Goal: Information Seeking & Learning: Understand process/instructions

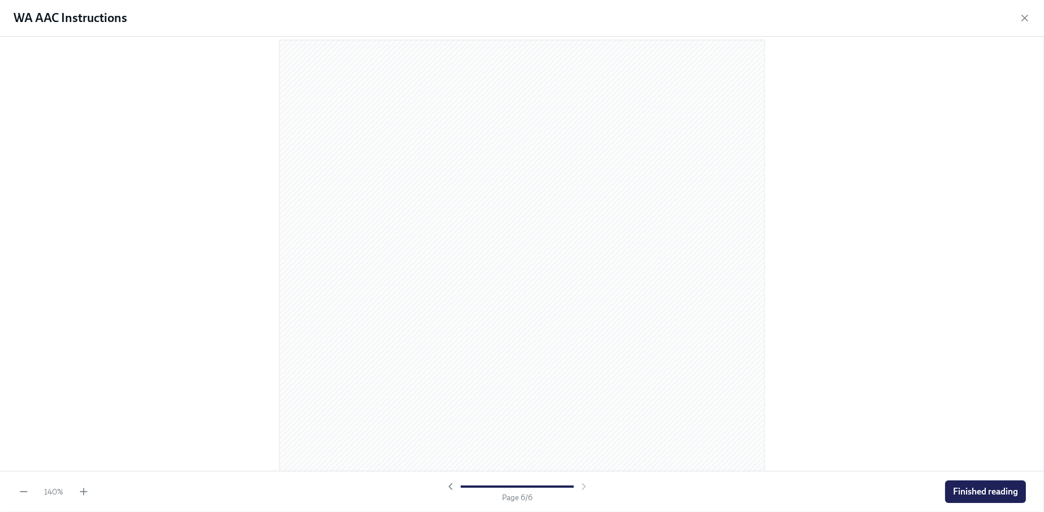
scroll to position [3227, 0]
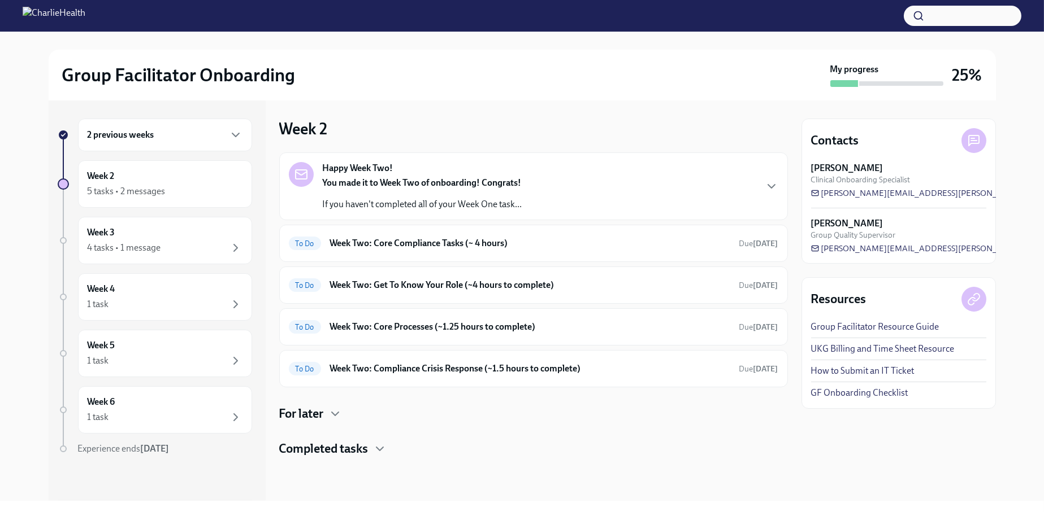
click at [205, 134] on div "2 previous weeks" at bounding box center [165, 135] width 155 height 14
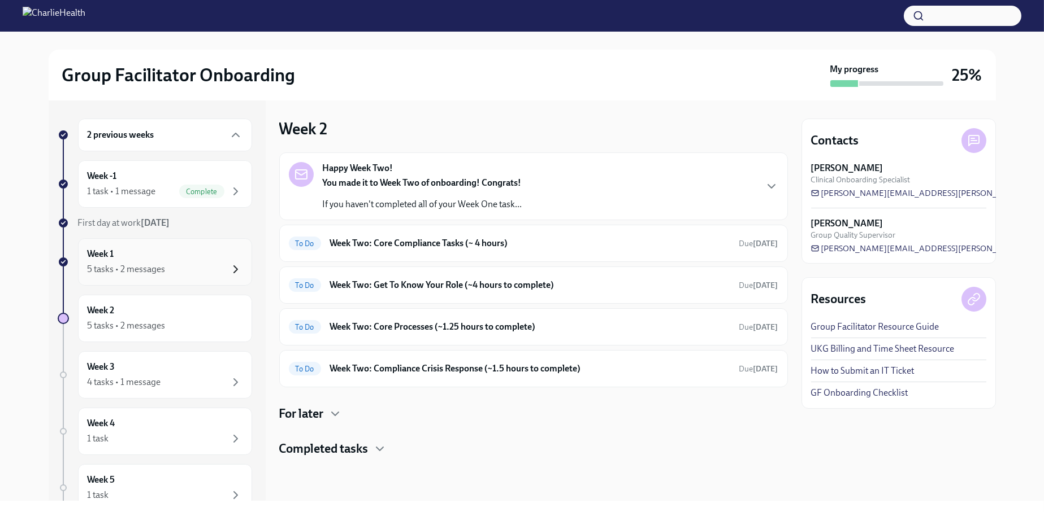
click at [229, 269] on icon "button" at bounding box center [236, 270] width 14 height 14
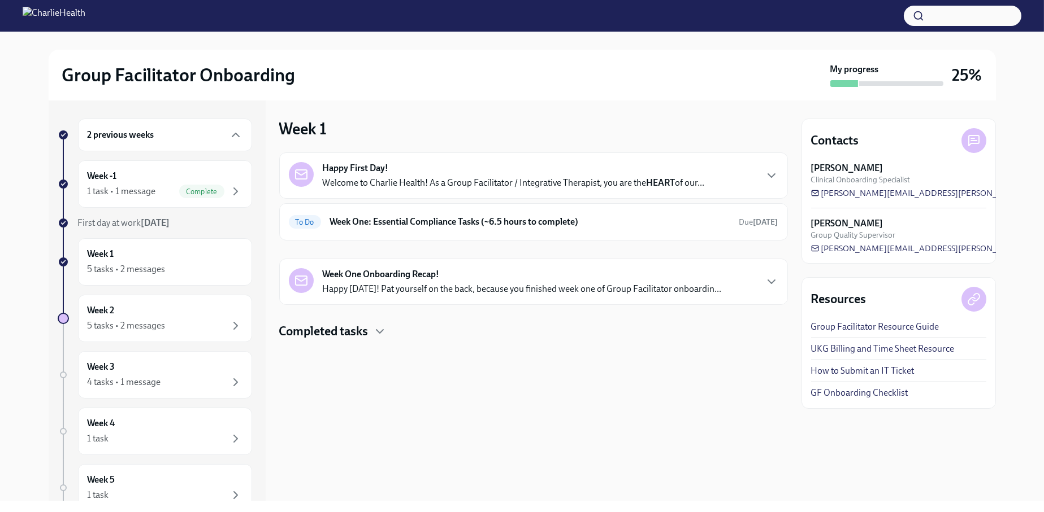
click at [375, 180] on p "Welcome to Charlie Health! As a Group Facilitator / Integrative Therapist, you …" at bounding box center [514, 183] width 382 height 12
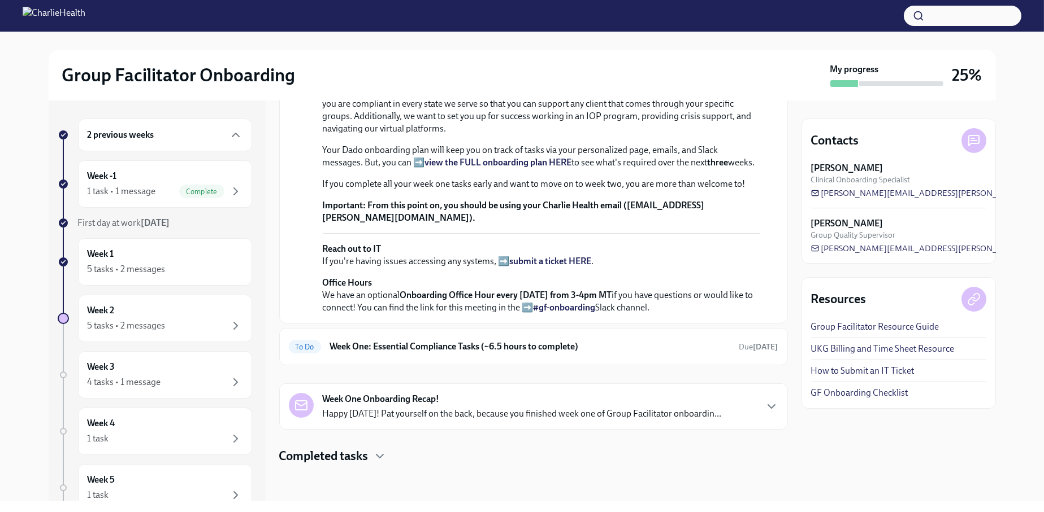
scroll to position [374, 0]
click at [371, 346] on h6 "Week One: Essential Compliance Tasks (~6.5 hours to complete)" at bounding box center [530, 347] width 400 height 12
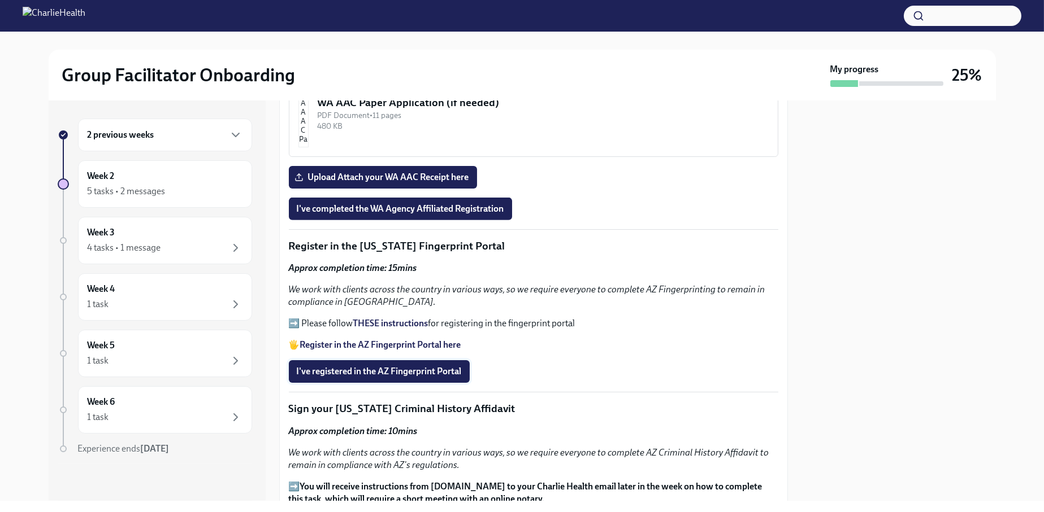
scroll to position [1017, 0]
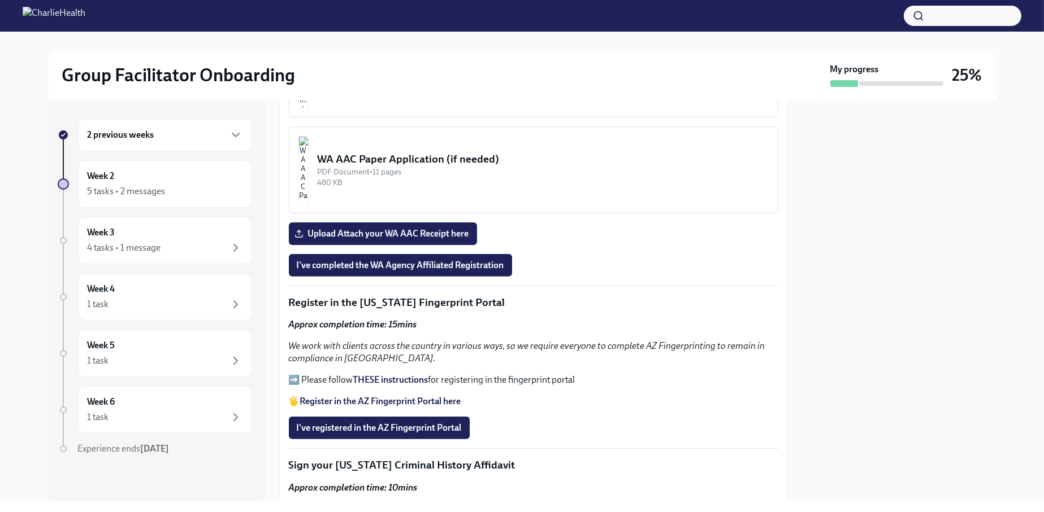
click at [355, 396] on strong "Register in the AZ Fingerprint Portal here" at bounding box center [380, 401] width 161 height 11
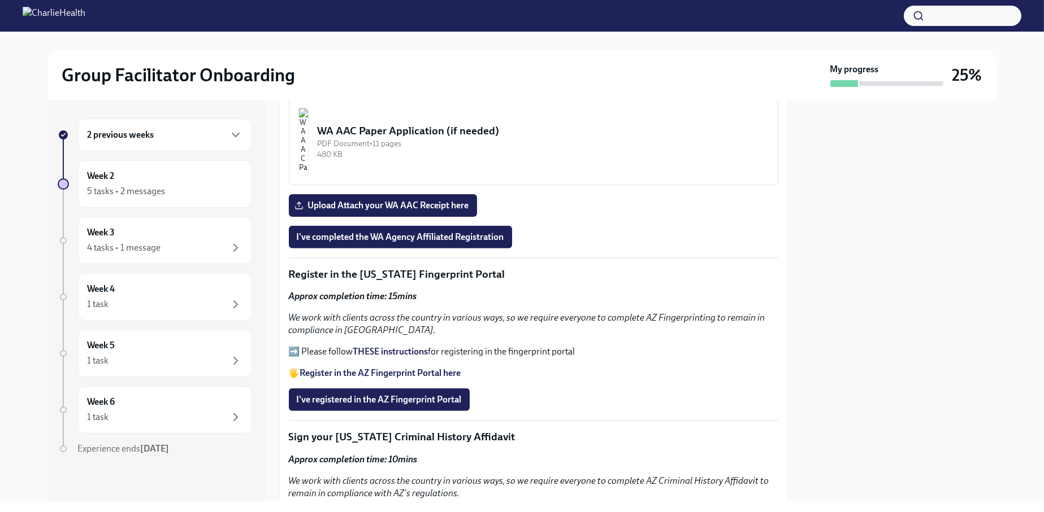
scroll to position [1073, 0]
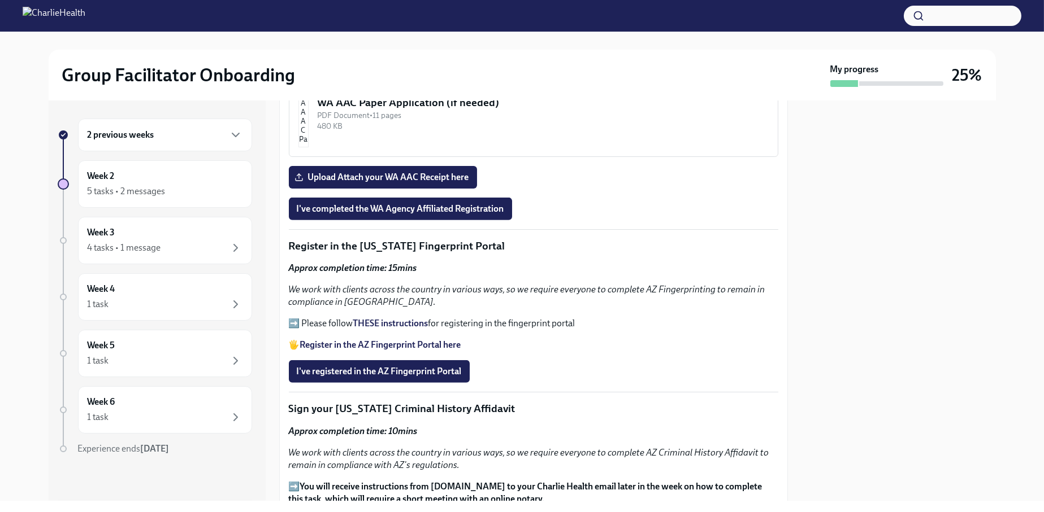
click at [376, 318] on strong "THESE instructions" at bounding box center [390, 323] width 75 height 11
